Goal: Transaction & Acquisition: Purchase product/service

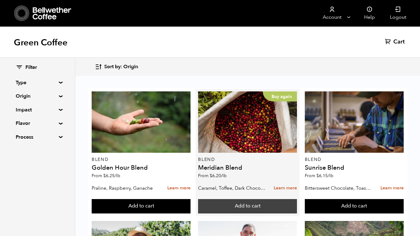
click at [250, 207] on button "Add to cart" at bounding box center [247, 206] width 99 height 14
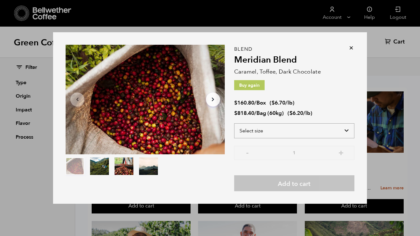
click at [346, 133] on select "Select size Bag (60kg) (132 lbs) Box (24 lbs)" at bounding box center [294, 131] width 120 height 15
click at [234, 124] on select "Select size Bag (60kg) (132 lbs) Box (24 lbs)" at bounding box center [294, 131] width 120 height 15
click at [346, 133] on select "Select size Bag (60kg) (132 lbs) Box (24 lbs)" at bounding box center [294, 131] width 120 height 15
select select "bag-3"
click at [234, 124] on select "Select size Bag (60kg) (132 lbs) Box (24 lbs)" at bounding box center [294, 131] width 120 height 15
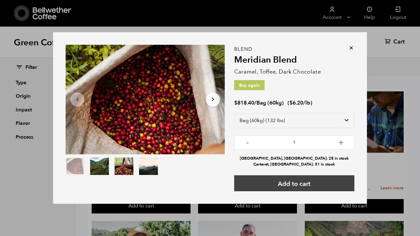
click at [305, 185] on button "Add to cart" at bounding box center [294, 184] width 120 height 16
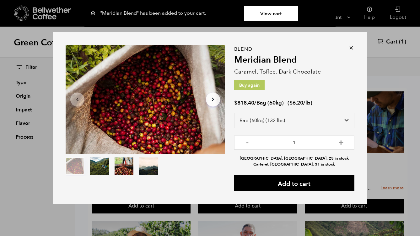
click at [352, 48] on icon at bounding box center [351, 48] width 6 height 6
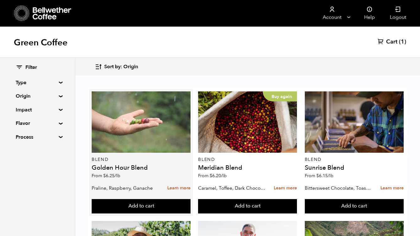
scroll to position [69, 0]
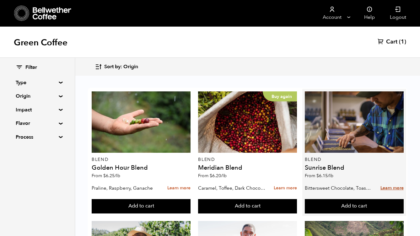
click at [389, 182] on link "Learn more" at bounding box center [391, 188] width 23 height 13
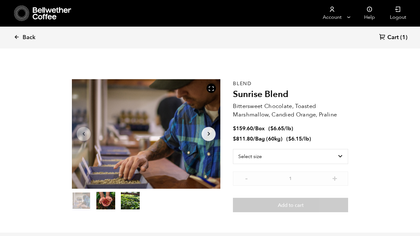
scroll to position [273, 268]
click at [18, 39] on icon at bounding box center [17, 37] width 6 height 6
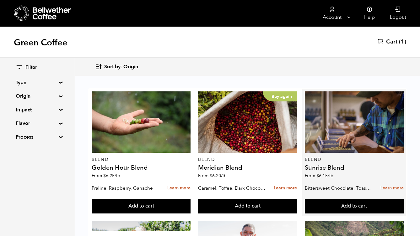
scroll to position [71, 0]
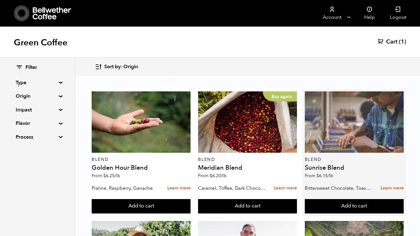
click at [359, 92] on div at bounding box center [353, 122] width 99 height 61
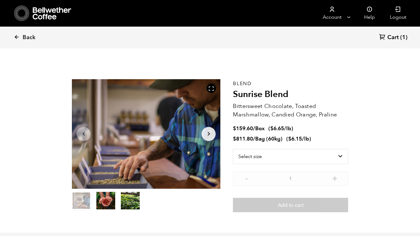
scroll to position [273, 268]
click at [315, 153] on select "Select size Bag (60kg) (132 lbs) Box (24 lbs)" at bounding box center [290, 156] width 115 height 15
select select "box"
click at [233, 149] on select "Select size Bag (60kg) (132 lbs) Box (24 lbs)" at bounding box center [290, 156] width 115 height 15
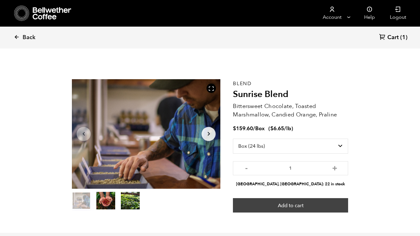
click at [293, 206] on button "Add to cart" at bounding box center [290, 205] width 115 height 14
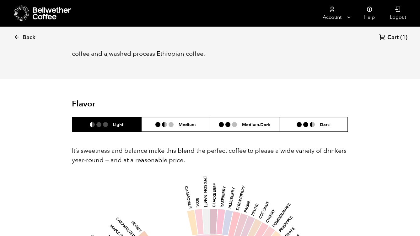
scroll to position [336, 0]
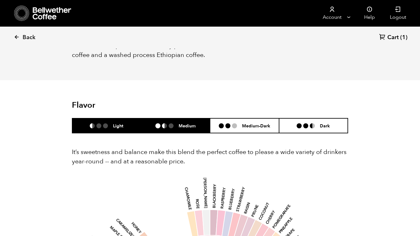
click at [168, 127] on li at bounding box center [170, 126] width 5 height 5
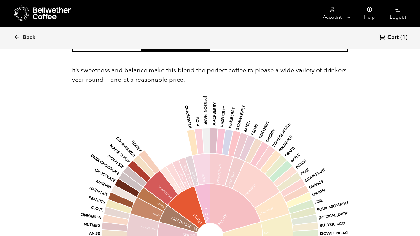
scroll to position [408, 0]
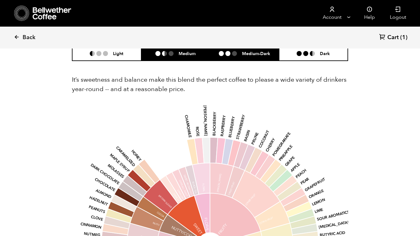
click at [238, 57] on li "Medium-Dark" at bounding box center [244, 53] width 69 height 15
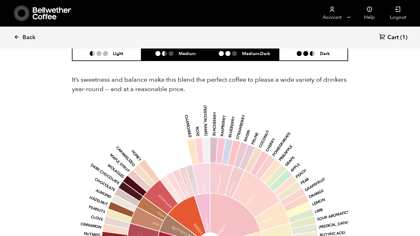
click at [182, 56] on h6 "Medium" at bounding box center [186, 53] width 17 height 5
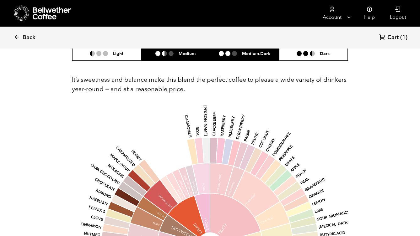
click at [225, 56] on li "Medium-Dark" at bounding box center [244, 53] width 69 height 15
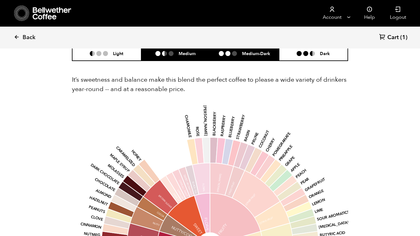
click at [189, 56] on h6 "Medium" at bounding box center [186, 53] width 17 height 5
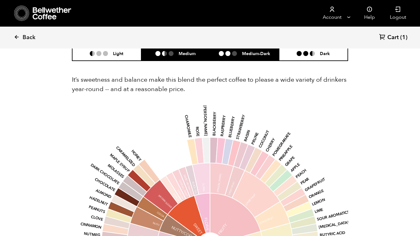
click at [236, 55] on li at bounding box center [234, 53] width 5 height 5
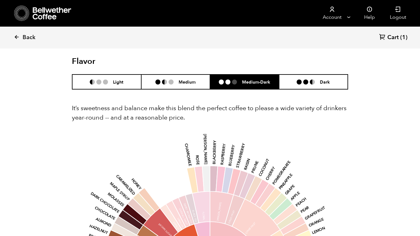
scroll to position [379, 0]
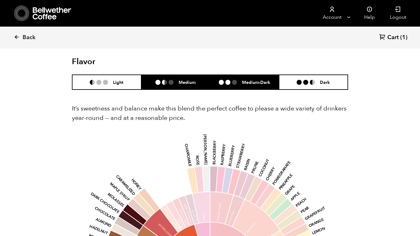
click at [187, 84] on h6 "Medium" at bounding box center [186, 82] width 17 height 5
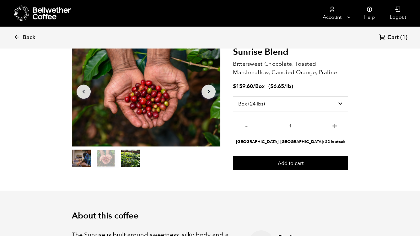
scroll to position [42, 0]
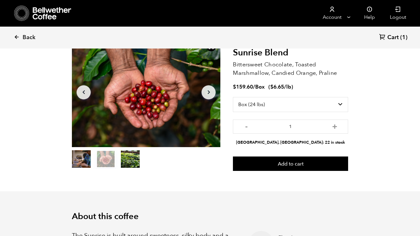
click at [209, 93] on icon "Arrow Right" at bounding box center [209, 93] width 8 height 8
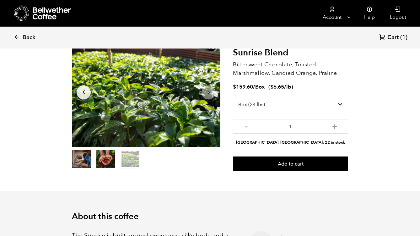
click at [209, 93] on icon "Arrow Right" at bounding box center [209, 93] width 8 height 8
click at [106, 162] on button "item 1" at bounding box center [105, 161] width 19 height 18
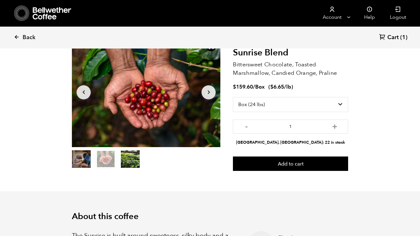
click at [132, 160] on button "item 2" at bounding box center [130, 161] width 19 height 18
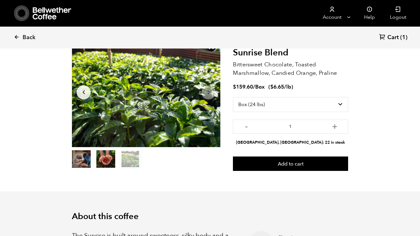
click at [112, 159] on button "item 1" at bounding box center [105, 161] width 19 height 18
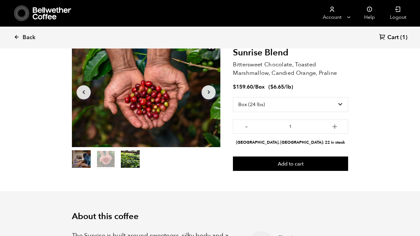
click at [86, 159] on button "item 0" at bounding box center [81, 161] width 19 height 18
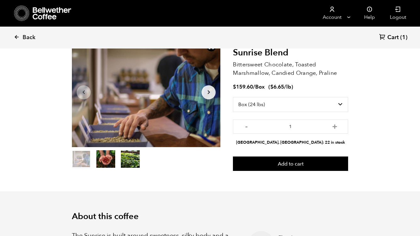
click at [85, 90] on icon "Arrow Left" at bounding box center [84, 93] width 8 height 8
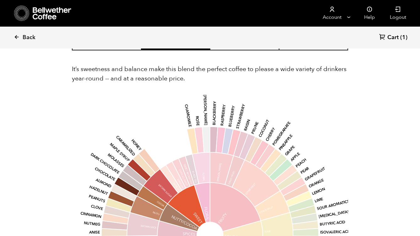
scroll to position [197, 0]
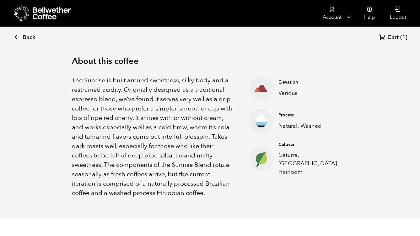
click at [396, 40] on span "Cart" at bounding box center [392, 38] width 11 height 8
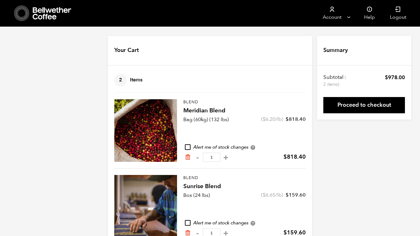
click at [192, 114] on h4 "Meridian Blend" at bounding box center [244, 111] width 122 height 9
click at [157, 118] on div at bounding box center [145, 130] width 63 height 63
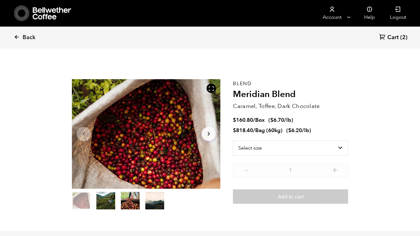
scroll to position [273, 268]
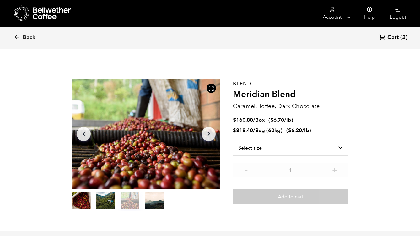
click at [212, 134] on button "Arrow Right" at bounding box center [208, 134] width 14 height 14
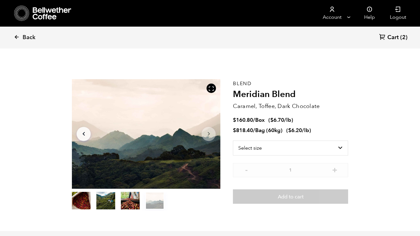
click at [212, 134] on button "Arrow Right" at bounding box center [208, 134] width 14 height 14
click at [394, 40] on span "Cart" at bounding box center [392, 38] width 11 height 8
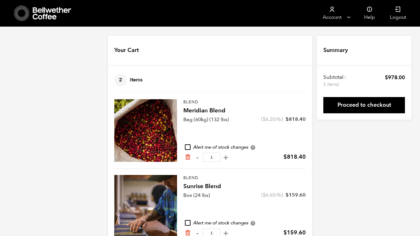
scroll to position [18, 0]
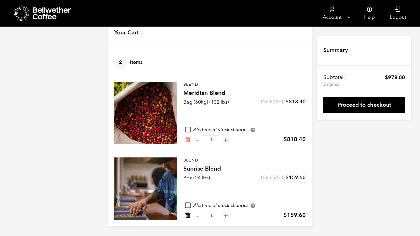
click at [187, 217] on icon "Remove from cart" at bounding box center [187, 216] width 6 height 6
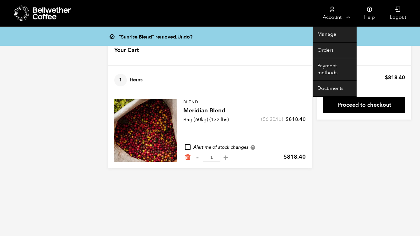
click at [346, 15] on link "Account" at bounding box center [331, 13] width 39 height 27
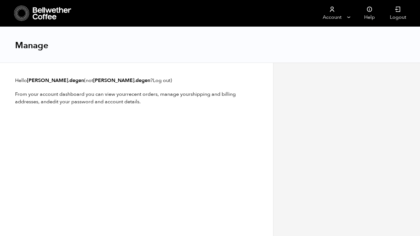
click at [327, 69] on div at bounding box center [346, 150] width 147 height 174
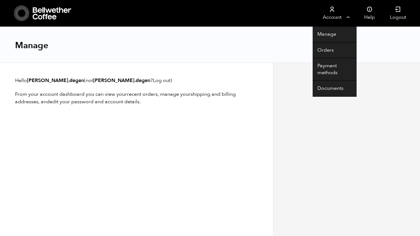
click at [348, 14] on link "Account" at bounding box center [331, 13] width 39 height 27
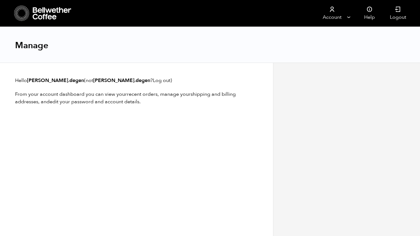
click at [329, 70] on div at bounding box center [346, 150] width 147 height 174
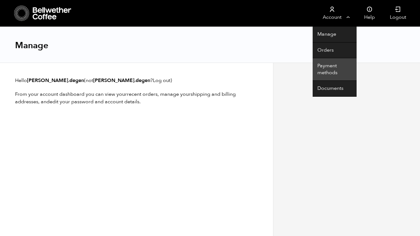
click at [324, 67] on link "Payment methods" at bounding box center [334, 69] width 44 height 23
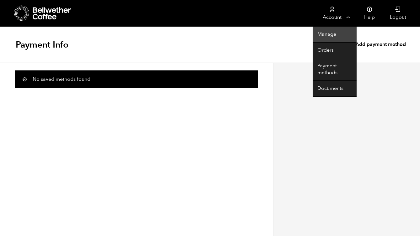
click at [332, 35] on link "Manage" at bounding box center [334, 35] width 44 height 16
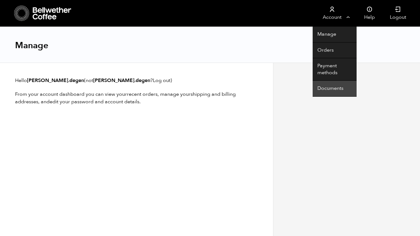
click at [323, 87] on link "Documents" at bounding box center [334, 89] width 44 height 16
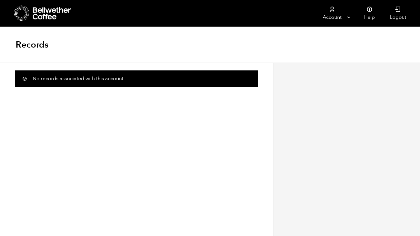
click at [36, 17] on icon at bounding box center [52, 13] width 39 height 13
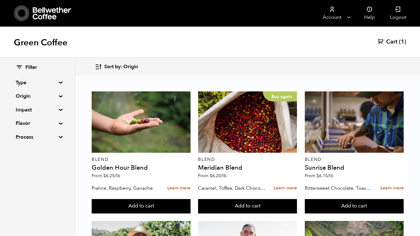
click at [58, 81] on summary "Type" at bounding box center [37, 83] width 43 height 8
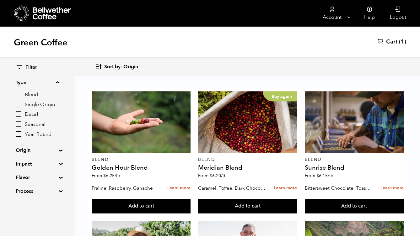
click at [38, 133] on span "Year Round" at bounding box center [42, 134] width 34 height 7
click at [0, 0] on input "Year Round" at bounding box center [0, 0] width 0 height 0
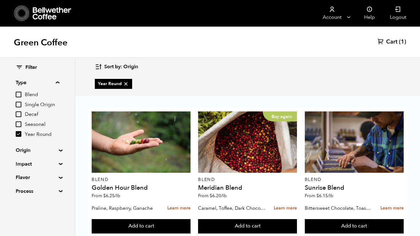
click at [20, 135] on input "Year Round" at bounding box center [19, 134] width 6 height 6
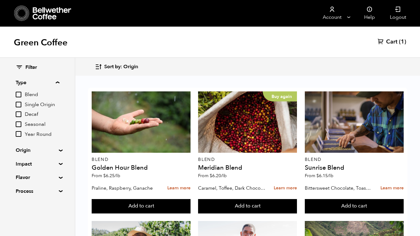
click at [18, 135] on input "Year Round" at bounding box center [19, 134] width 6 height 6
checkbox input "true"
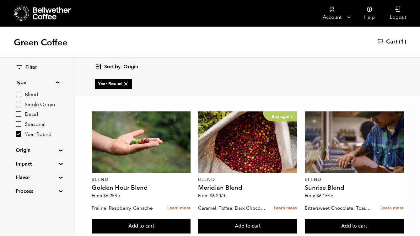
click at [59, 150] on summary "Origin" at bounding box center [37, 151] width 43 height 8
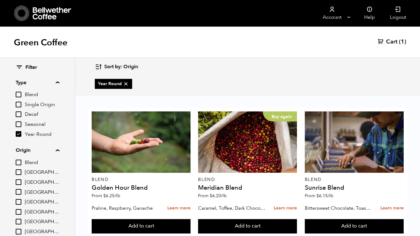
scroll to position [91, 0]
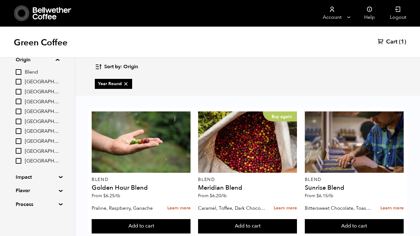
click at [58, 177] on summary "Impact" at bounding box center [37, 178] width 43 height 8
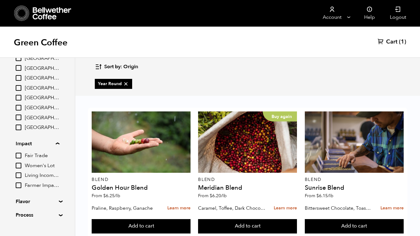
scroll to position [135, 0]
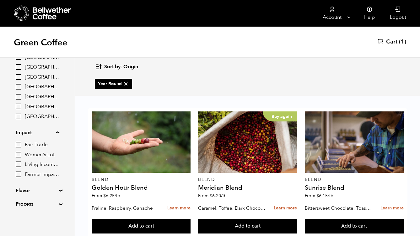
click at [59, 192] on summary "Flavor" at bounding box center [37, 191] width 43 height 8
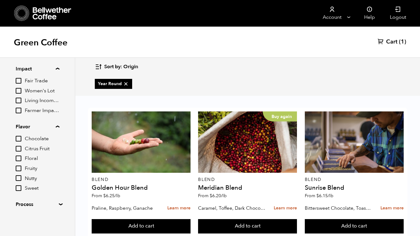
click at [59, 205] on summary "Process" at bounding box center [37, 205] width 43 height 8
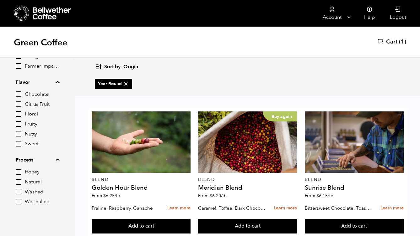
scroll to position [138, 0]
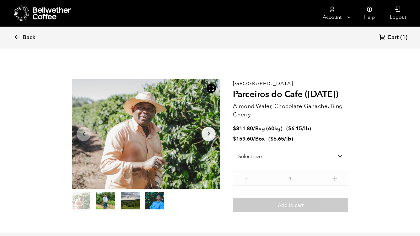
scroll to position [273, 268]
